Goal: Information Seeking & Learning: Find specific page/section

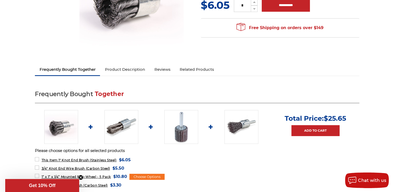
scroll to position [130, 0]
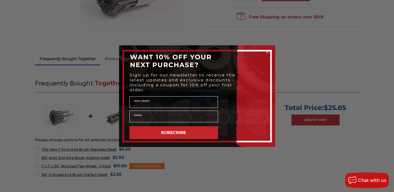
click at [266, 51] on icon "Close dialog" at bounding box center [267, 52] width 2 height 2
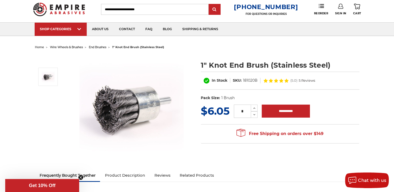
scroll to position [0, 0]
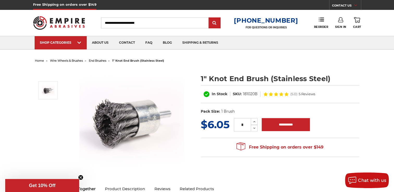
click at [135, 21] on input "Search" at bounding box center [155, 22] width 108 height 11
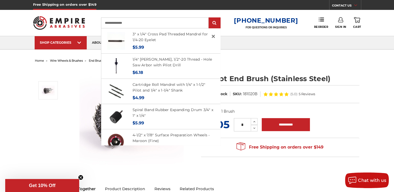
type input "**********"
click at [209, 18] on input "submit" at bounding box center [214, 23] width 10 height 10
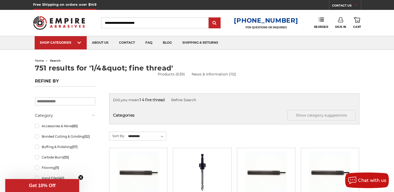
click at [155, 22] on input "Search" at bounding box center [155, 22] width 108 height 11
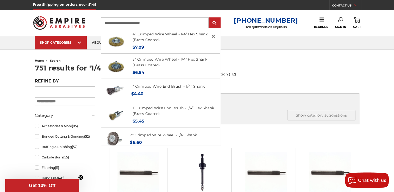
type input "**********"
click at [209, 18] on input "submit" at bounding box center [214, 23] width 10 height 10
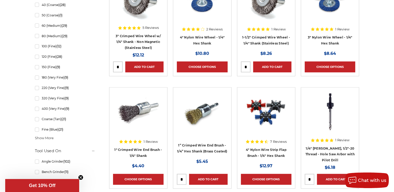
scroll to position [338, 0]
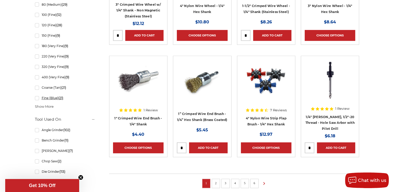
click at [36, 99] on link "Fine (Blue) (21)" at bounding box center [65, 97] width 60 height 9
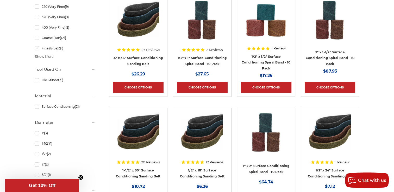
scroll to position [208, 0]
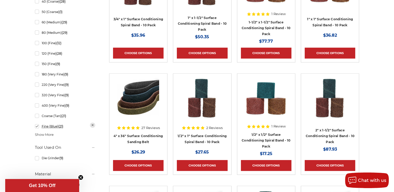
click at [37, 127] on link "Fine (Blue) (21)" at bounding box center [65, 126] width 60 height 9
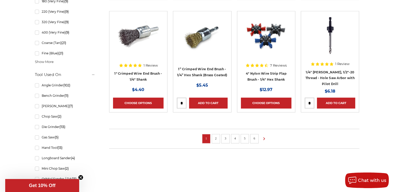
scroll to position [391, 0]
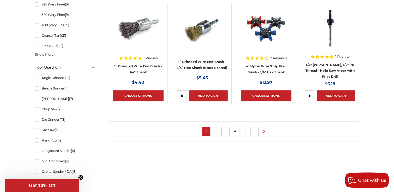
click at [216, 132] on link "2" at bounding box center [215, 131] width 5 height 6
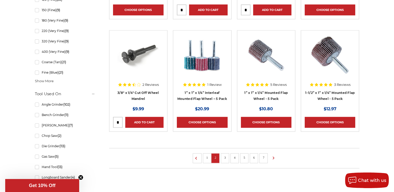
scroll to position [365, 0]
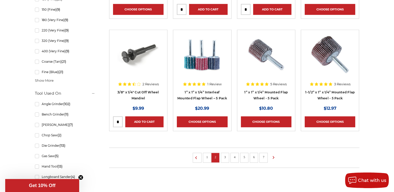
click at [225, 157] on link "3" at bounding box center [224, 157] width 5 height 6
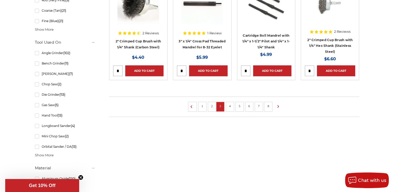
scroll to position [417, 0]
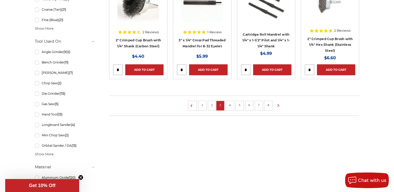
click at [229, 105] on link "4" at bounding box center [229, 105] width 5 height 6
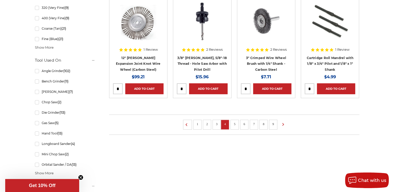
scroll to position [417, 0]
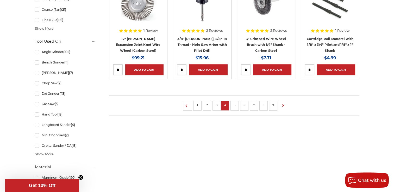
click at [235, 107] on link "5" at bounding box center [234, 105] width 5 height 6
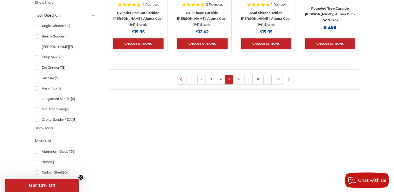
scroll to position [338, 0]
